Goal: Task Accomplishment & Management: Use online tool/utility

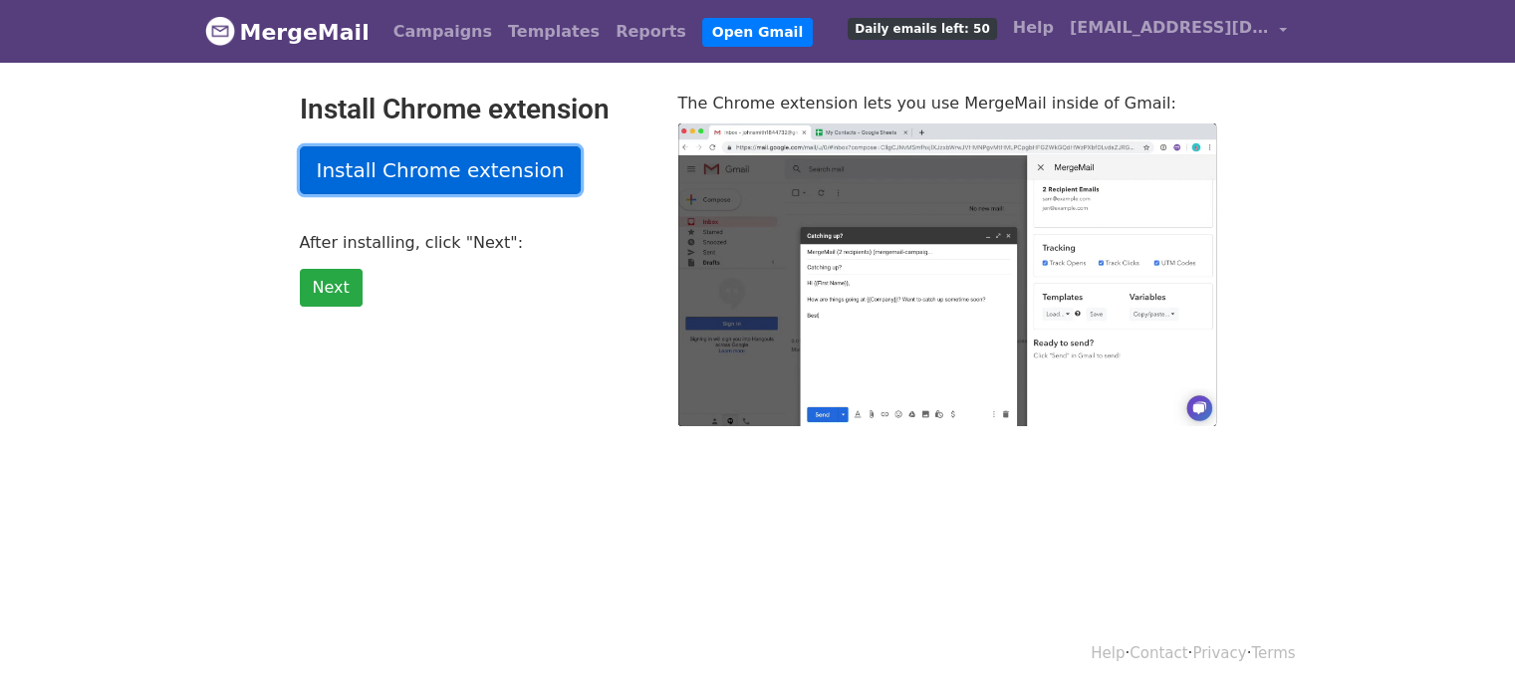
click at [402, 154] on link "Install Chrome extension" at bounding box center [441, 170] width 282 height 48
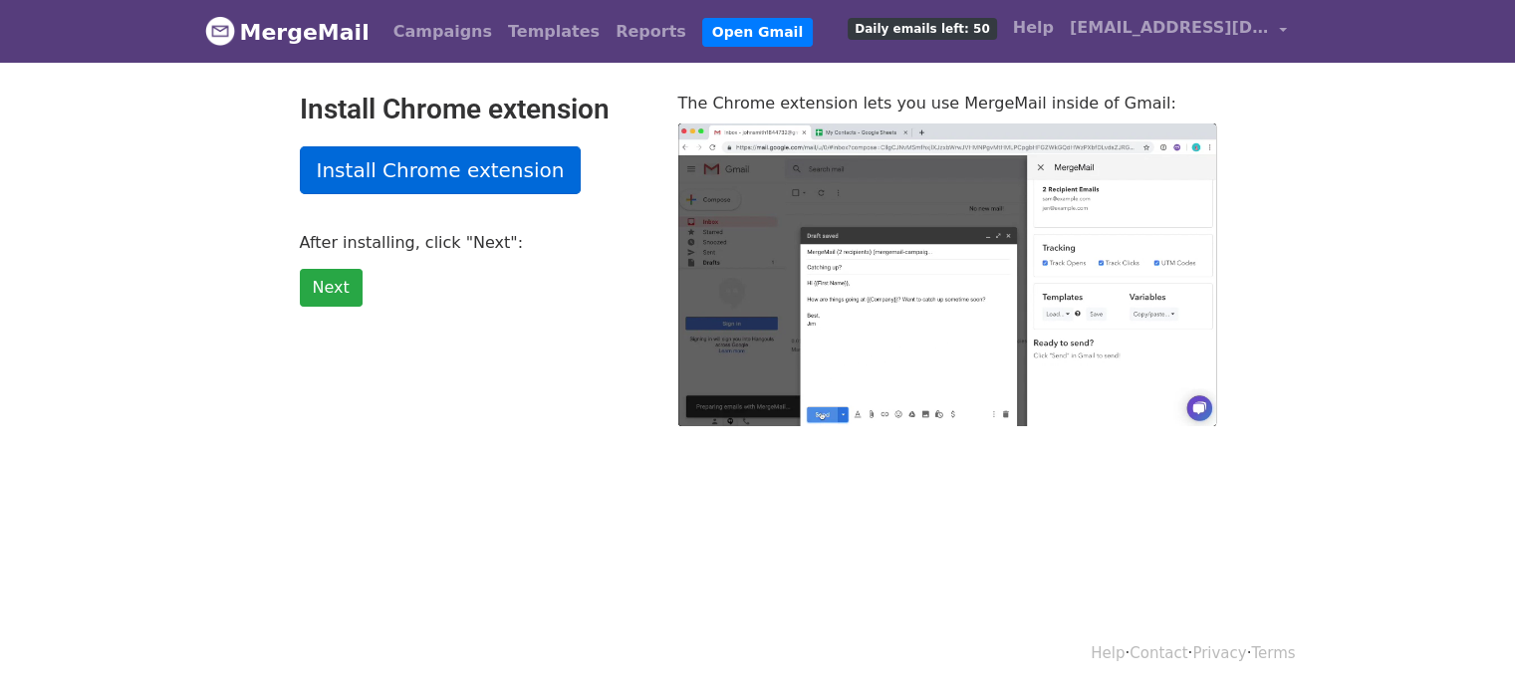
type input "8.54"
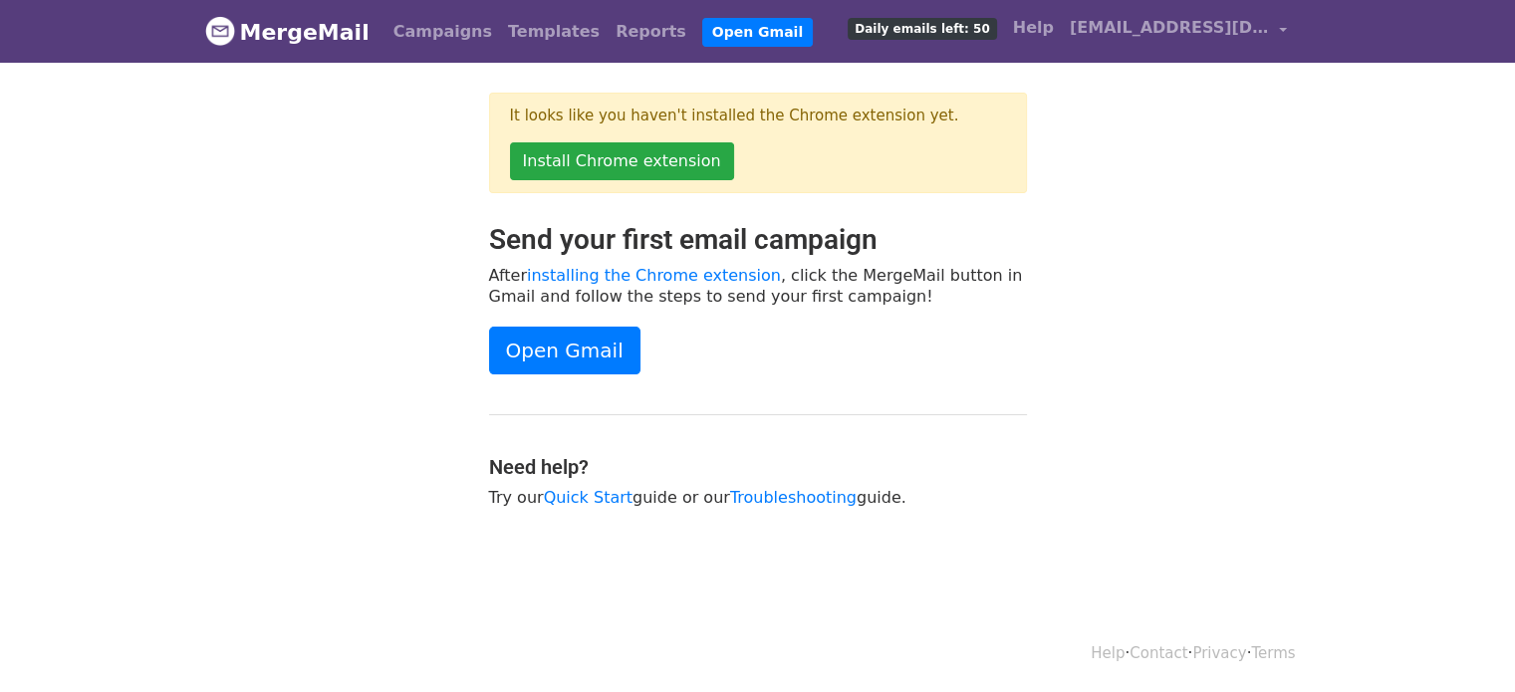
click at [1183, 298] on div "Send your first email campaign After installing the Chrome extension , click th…" at bounding box center [758, 375] width 1136 height 305
click at [1390, 243] on body "MergeMail Campaigns Templates Reports Open Gmail Daily emails left: 50 Help 454…" at bounding box center [757, 304] width 1515 height 608
click at [589, 348] on link "Open Gmail" at bounding box center [564, 351] width 151 height 48
